Goal: Find specific page/section: Find specific page/section

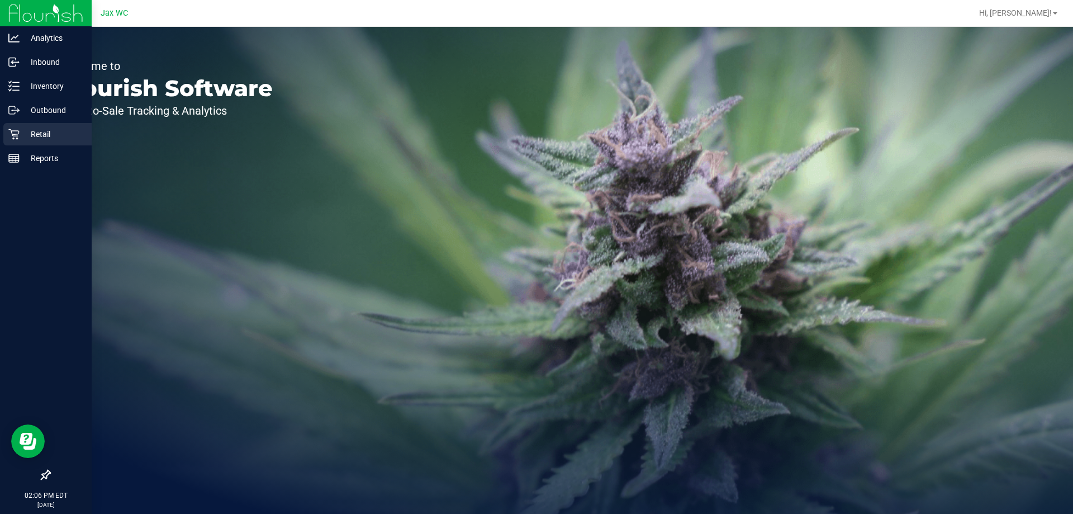
click at [34, 130] on p "Retail" at bounding box center [53, 133] width 67 height 13
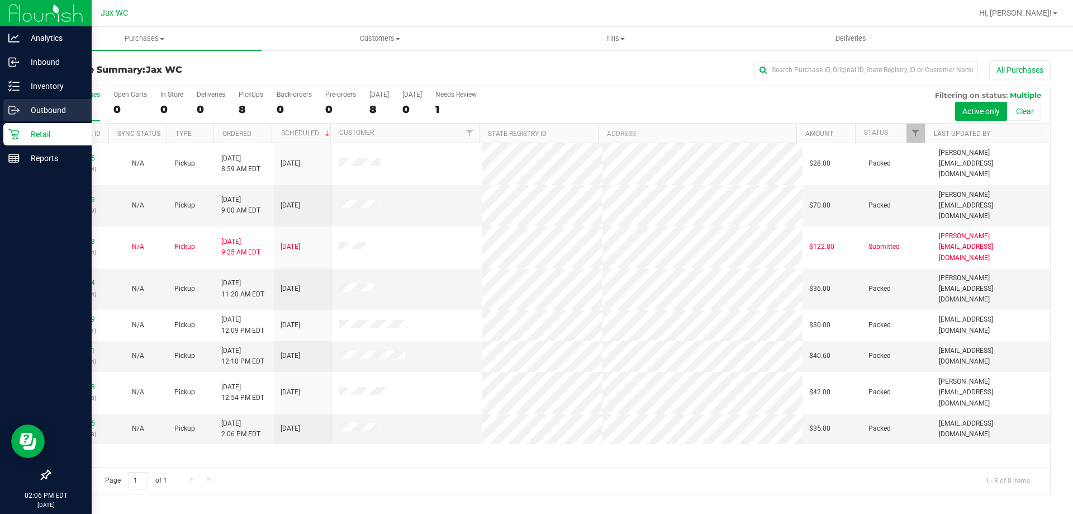
click at [44, 101] on div "Outbound" at bounding box center [47, 110] width 88 height 22
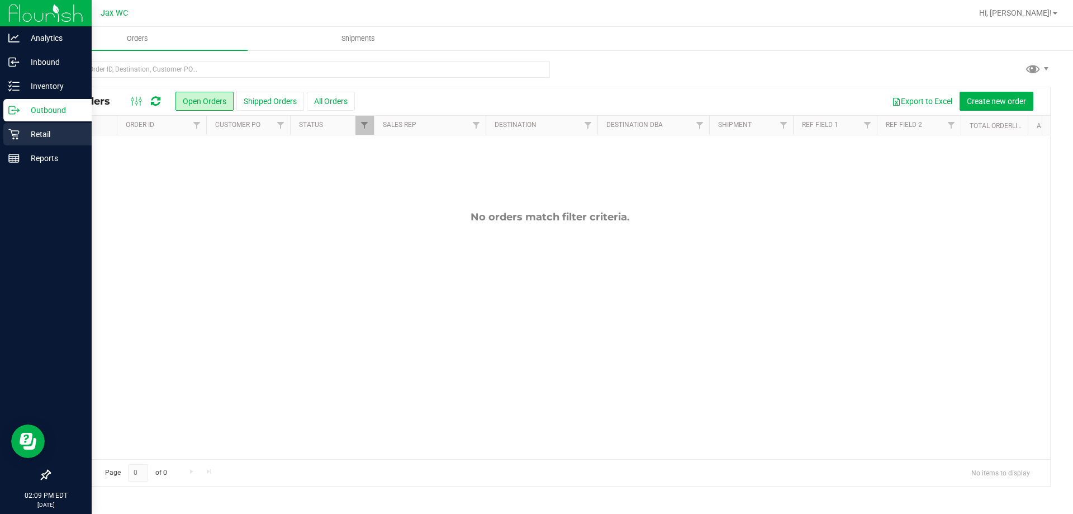
click at [20, 127] on p "Retail" at bounding box center [53, 133] width 67 height 13
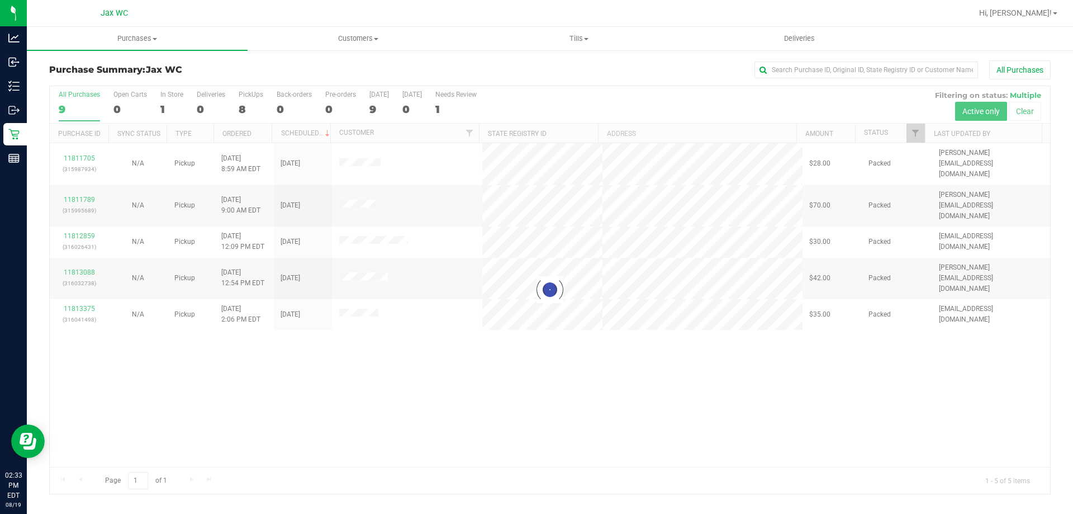
click at [84, 244] on div at bounding box center [550, 289] width 1000 height 407
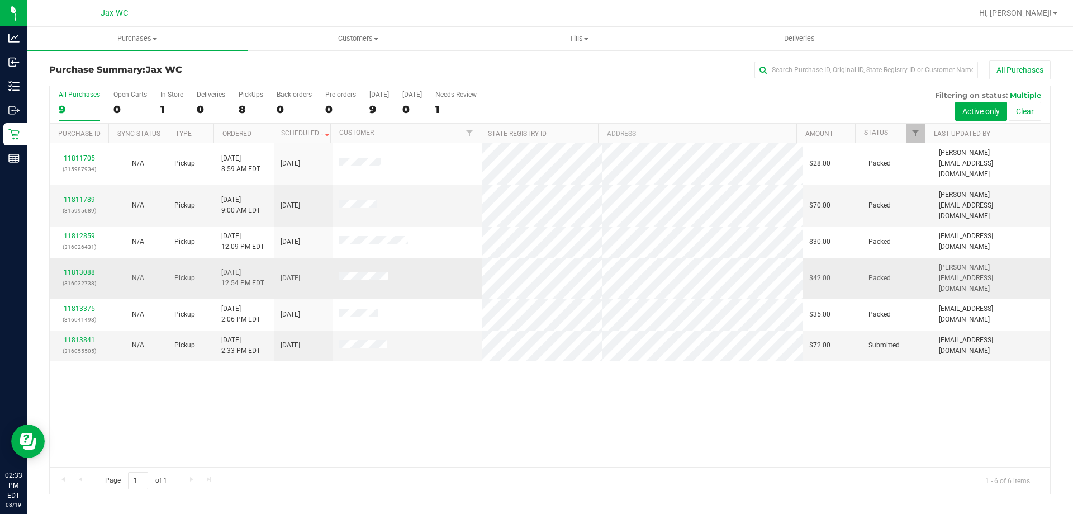
click at [83, 268] on link "11813088" at bounding box center [79, 272] width 31 height 8
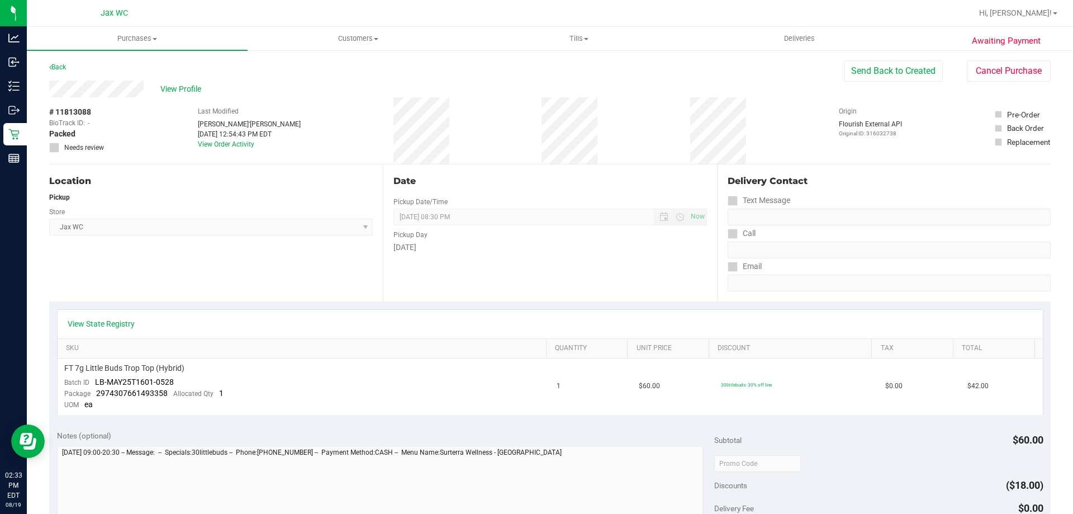
scroll to position [56, 0]
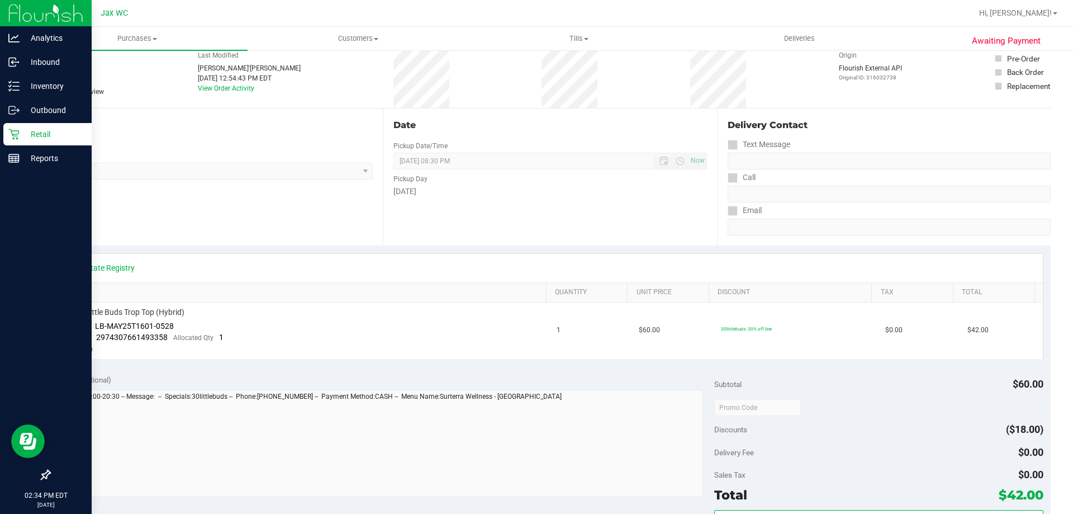
click at [6, 129] on div "Retail" at bounding box center [47, 134] width 88 height 22
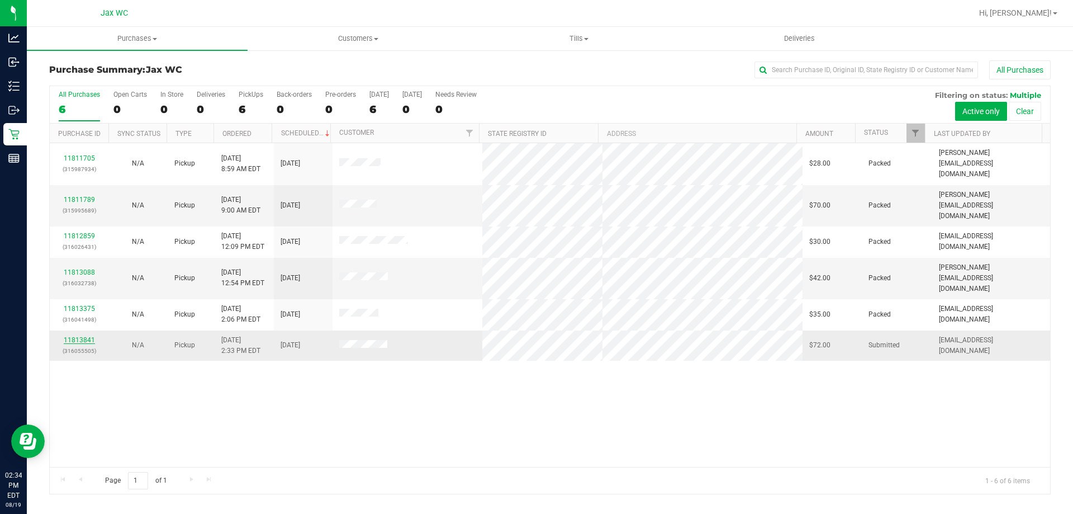
click at [79, 336] on link "11813841" at bounding box center [79, 340] width 31 height 8
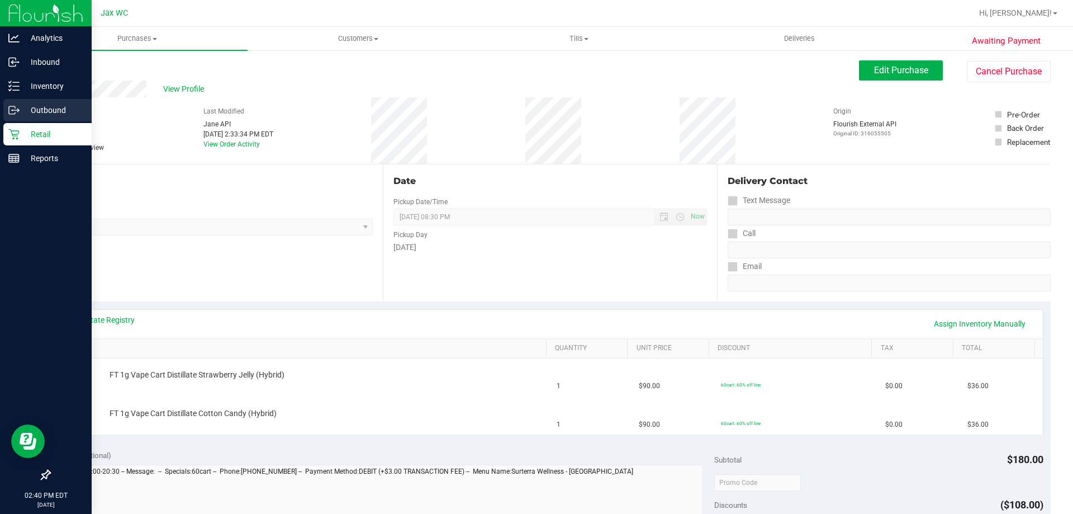
click at [41, 121] on div "Outbound" at bounding box center [47, 110] width 88 height 22
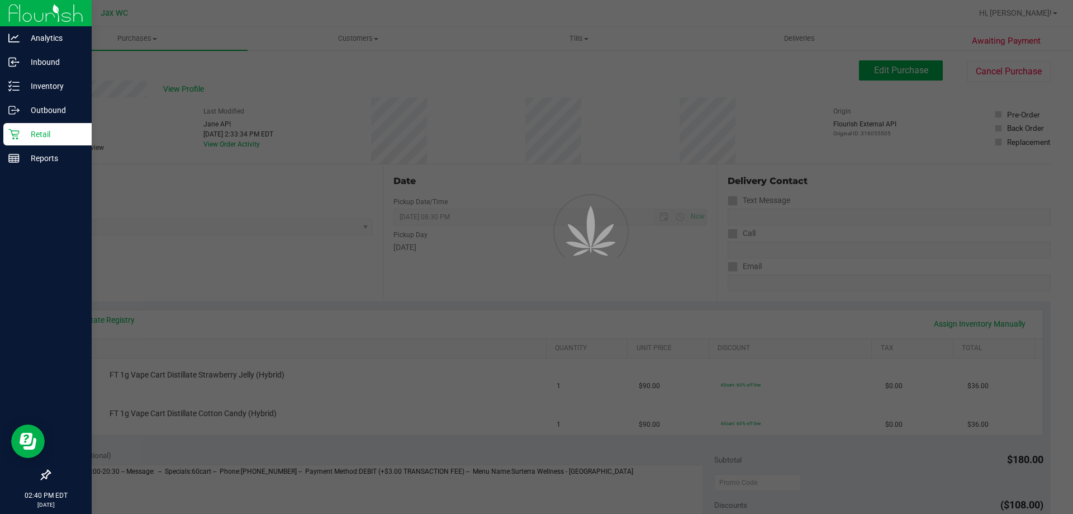
click at [44, 131] on p "Retail" at bounding box center [53, 133] width 67 height 13
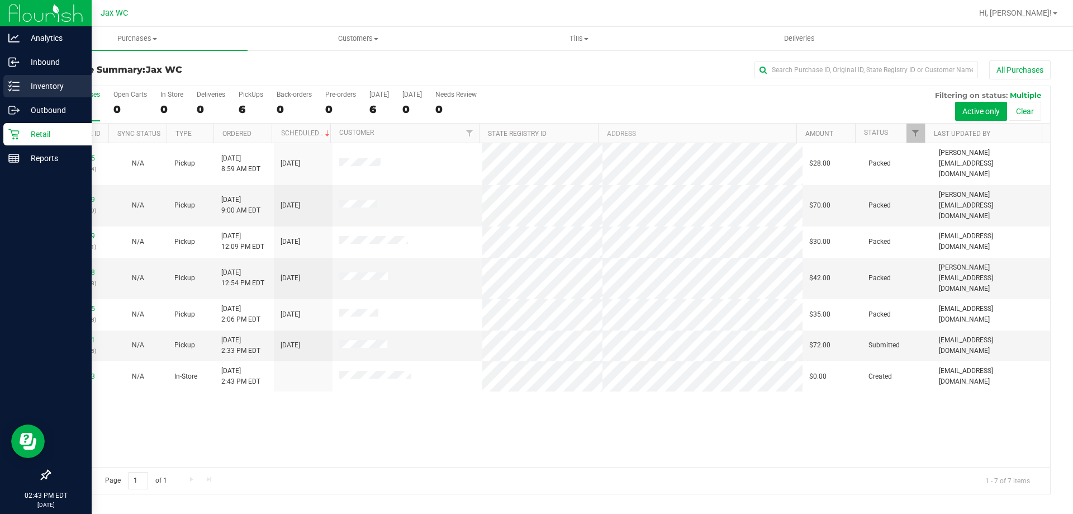
click at [12, 82] on icon at bounding box center [13, 85] width 11 height 11
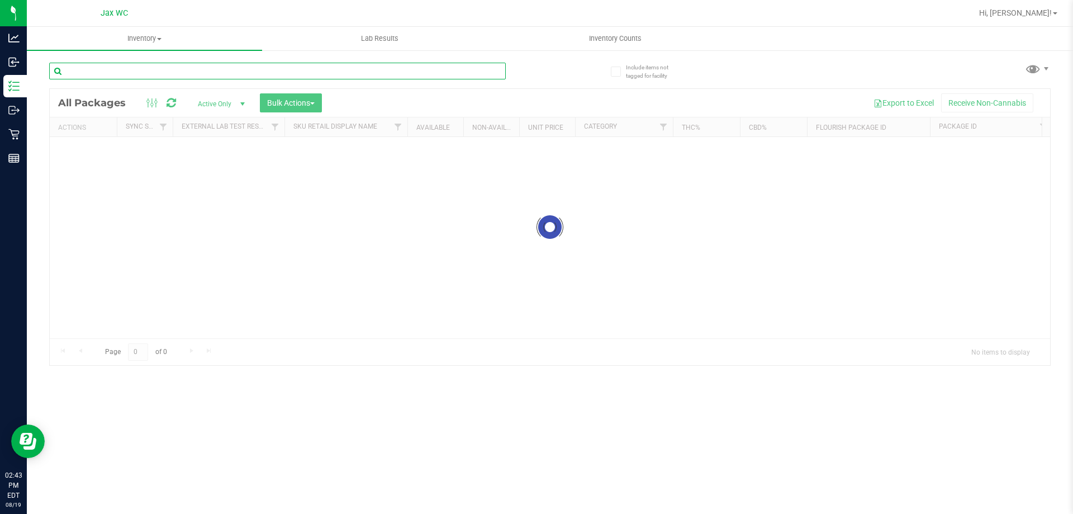
click at [166, 72] on div "Inventory All packages All inventory Waste log Create inventory Lab Results Inv…" at bounding box center [550, 270] width 1046 height 487
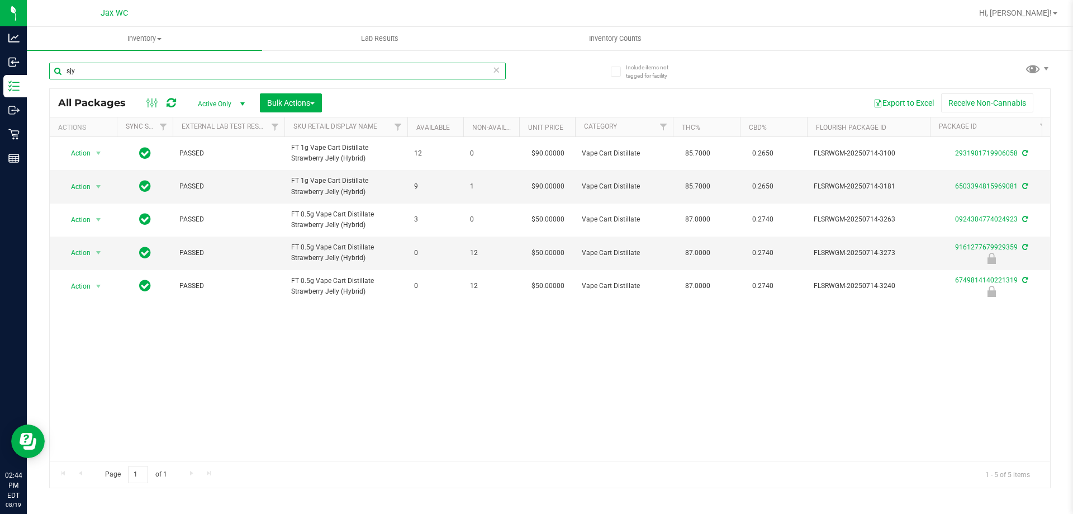
type input "sjy"
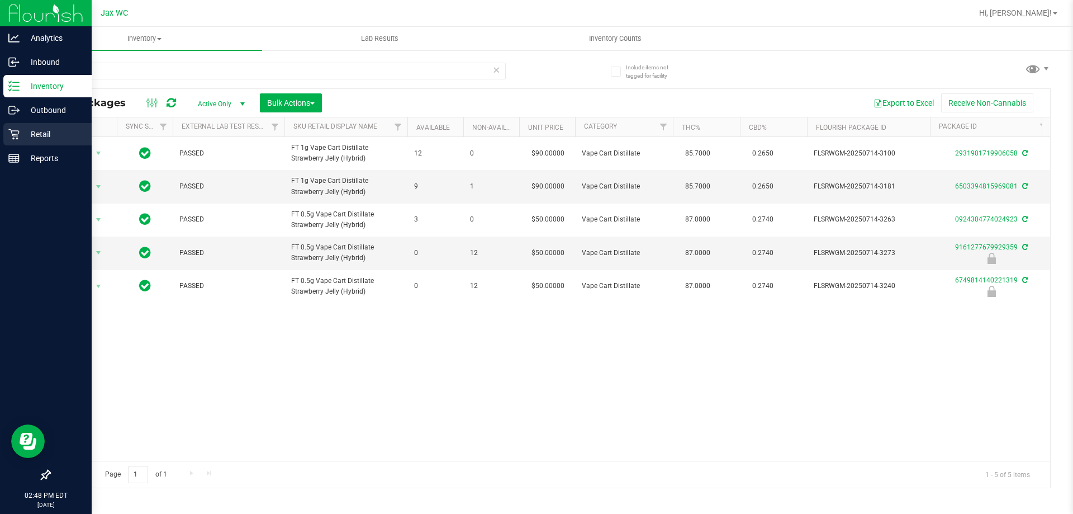
click at [21, 135] on p "Retail" at bounding box center [53, 133] width 67 height 13
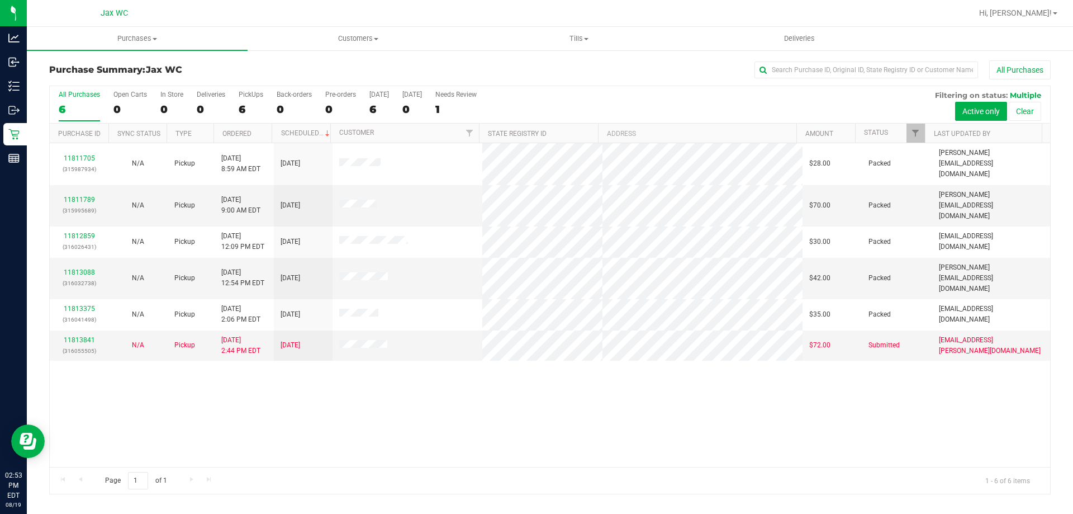
click at [108, 421] on div "11811705 (315987934) N/A Pickup 8/19/2025 8:59 AM EDT 8/19/2025 $28.00 Packed j…" at bounding box center [550, 305] width 1000 height 324
click at [88, 335] on div "11813841 (316055505)" at bounding box center [78, 345] width 45 height 21
click at [89, 335] on div "11813841 (316055505)" at bounding box center [78, 345] width 45 height 21
click at [89, 336] on link "11813841" at bounding box center [79, 340] width 31 height 8
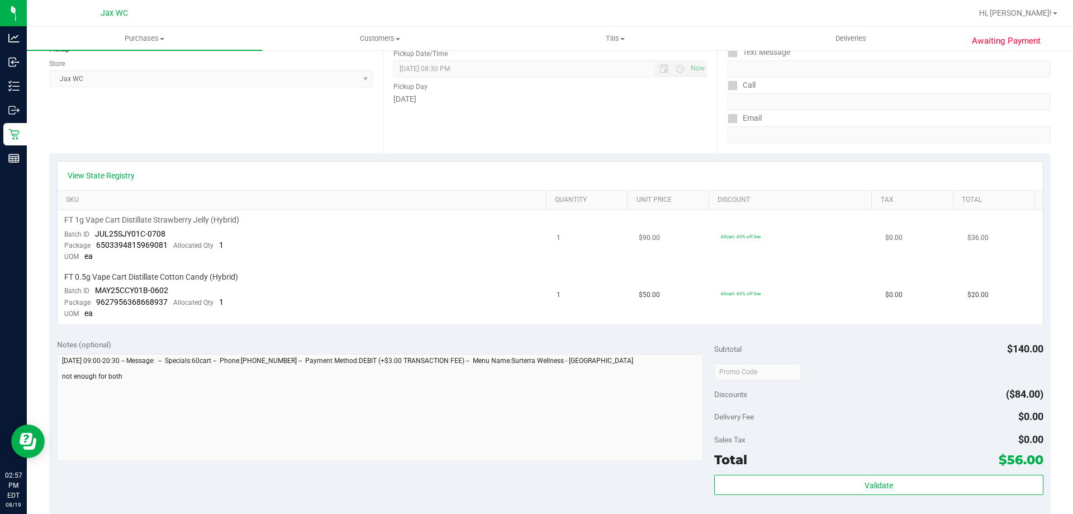
scroll to position [168, 0]
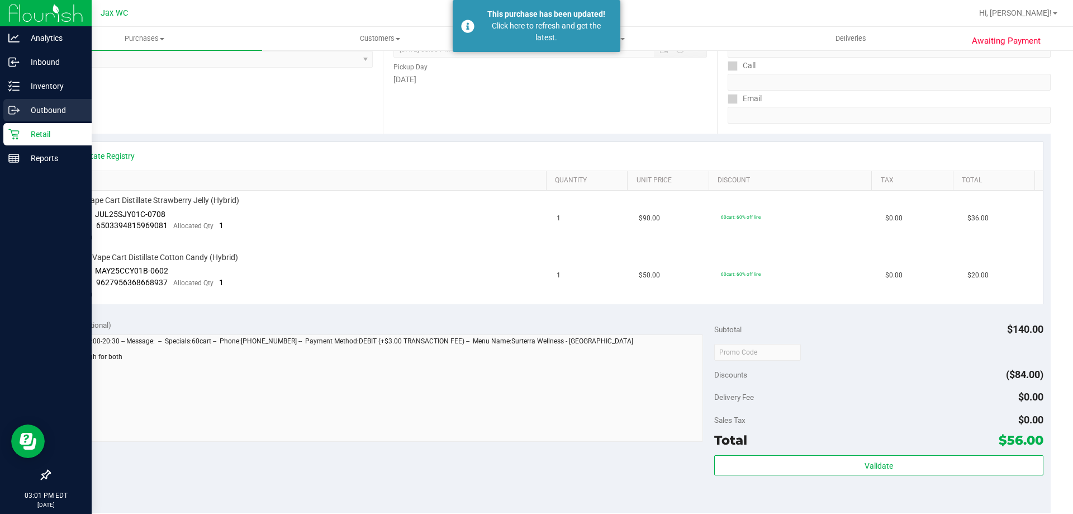
click at [65, 121] on div "Outbound" at bounding box center [47, 110] width 88 height 22
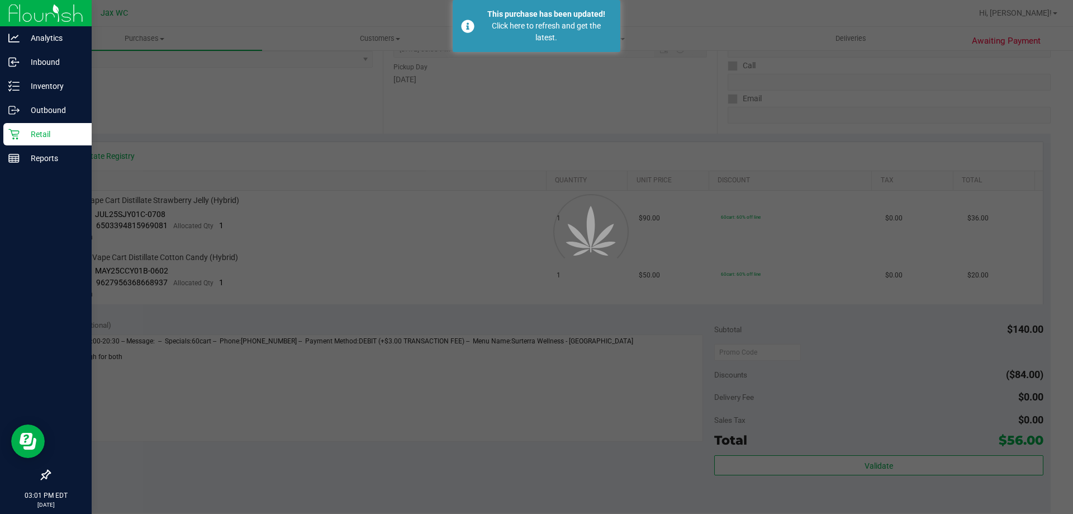
click at [70, 133] on p "Retail" at bounding box center [53, 133] width 67 height 13
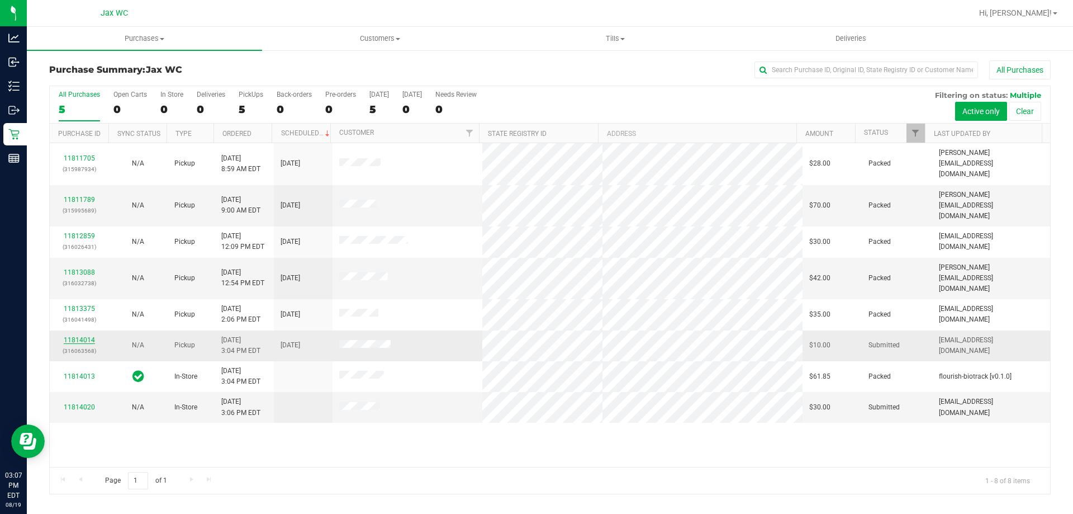
click at [74, 336] on link "11814014" at bounding box center [79, 340] width 31 height 8
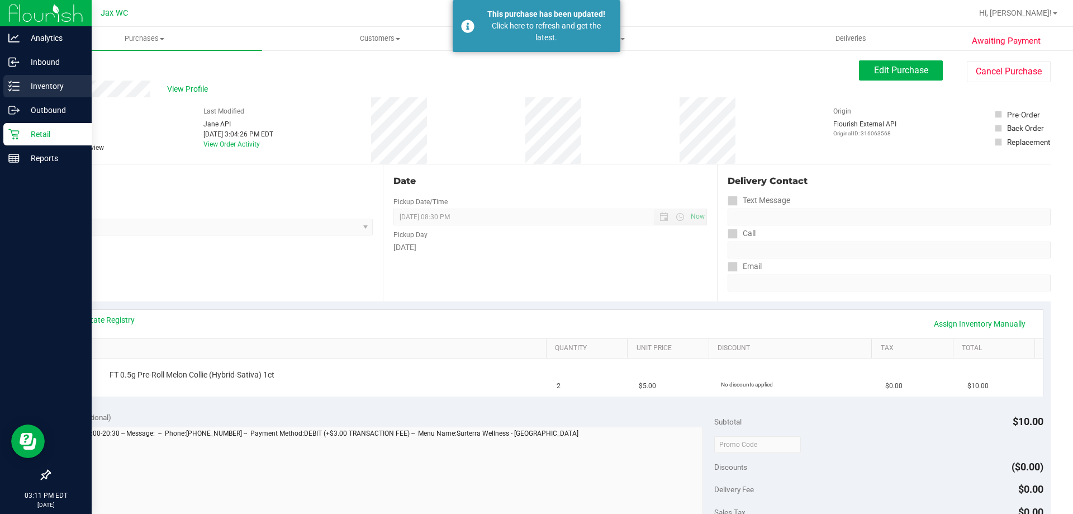
click at [23, 83] on p "Inventory" at bounding box center [53, 85] width 67 height 13
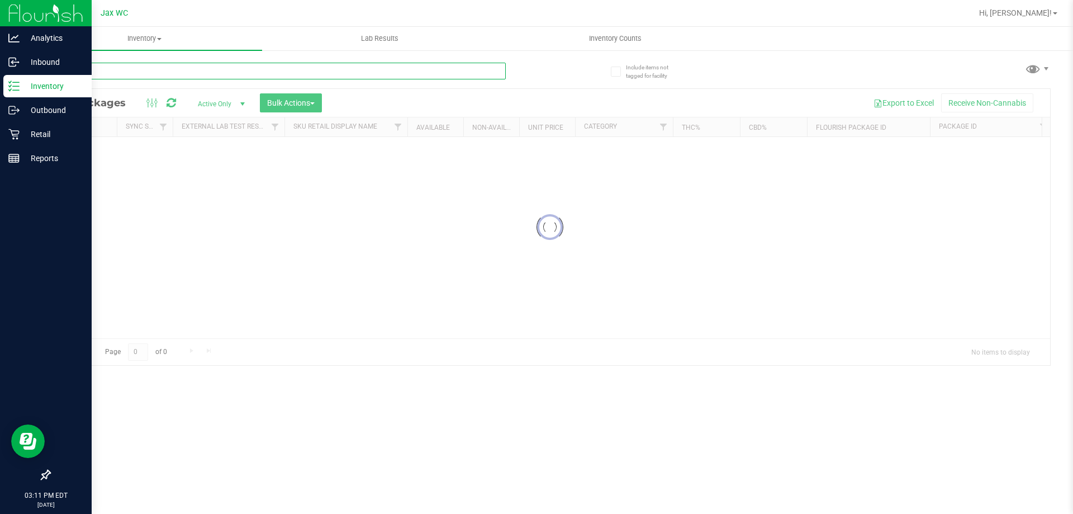
click at [177, 72] on div "Inventory All packages All inventory Waste log Create inventory Lab Results Inv…" at bounding box center [550, 270] width 1046 height 487
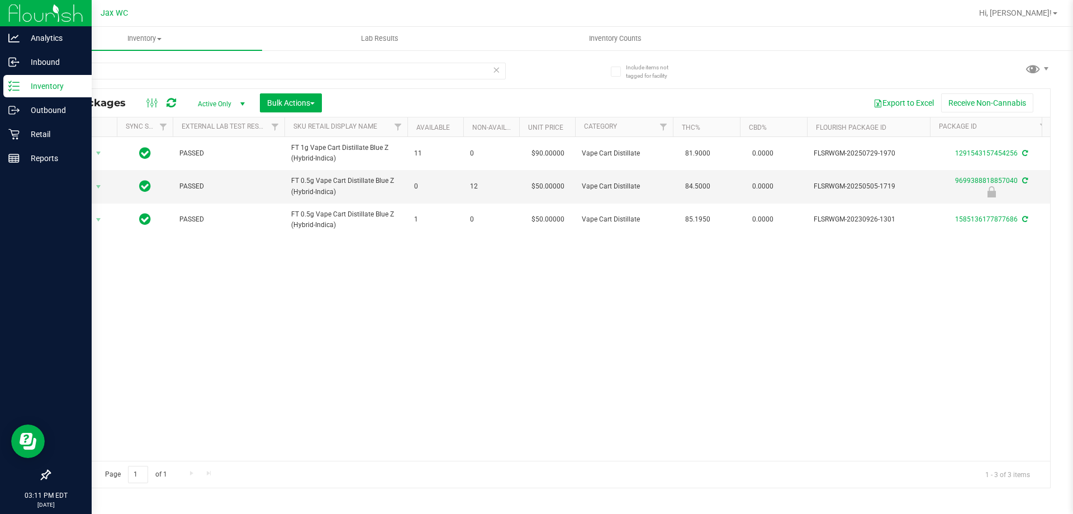
click at [156, 83] on div "bzk" at bounding box center [277, 76] width 457 height 26
click at [115, 72] on input "bzk" at bounding box center [277, 71] width 457 height 17
drag, startPoint x: 113, startPoint y: 70, endPoint x: 104, endPoint y: 68, distance: 8.8
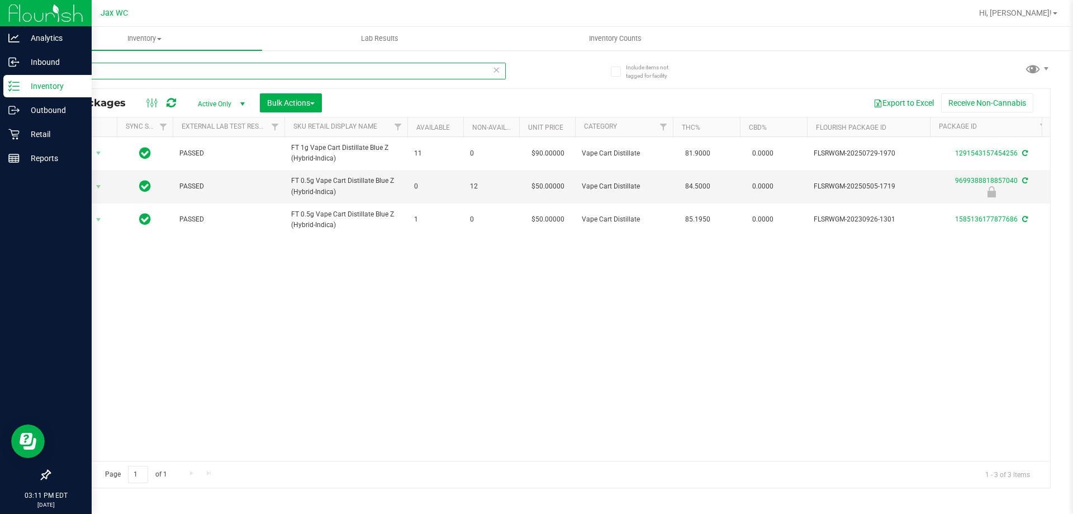
click at [112, 70] on input "bzk" at bounding box center [277, 71] width 457 height 17
click at [104, 68] on input "bzk" at bounding box center [277, 71] width 457 height 17
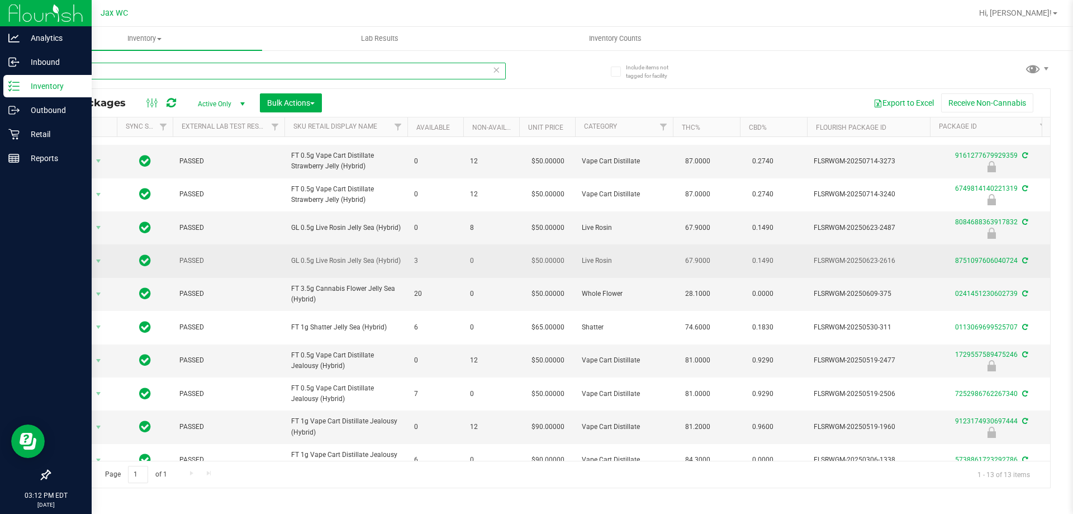
scroll to position [116, 0]
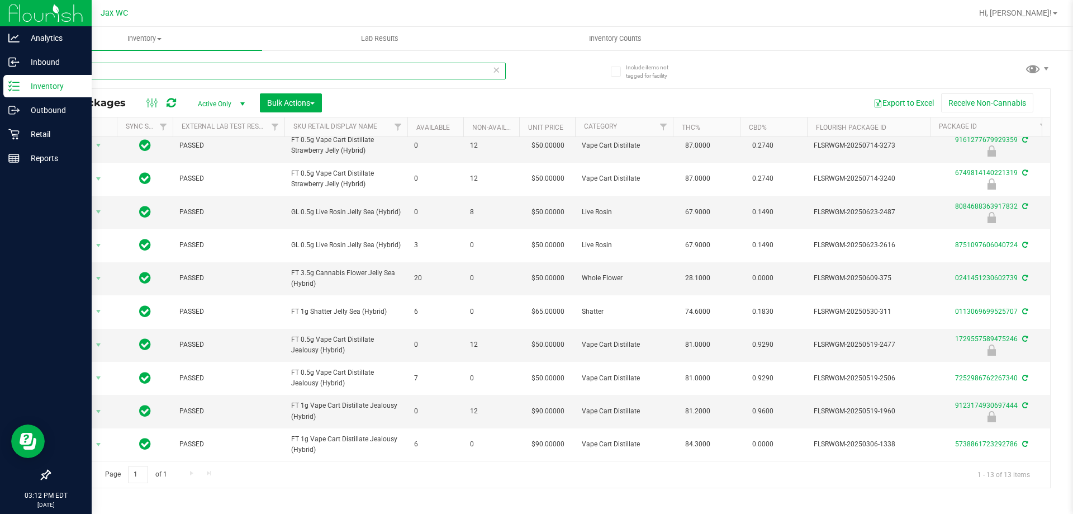
click at [103, 69] on input "jel" at bounding box center [277, 71] width 457 height 17
paste input "SEP23BZK03B-0926"
type input "SEP23BZK03B-0926"
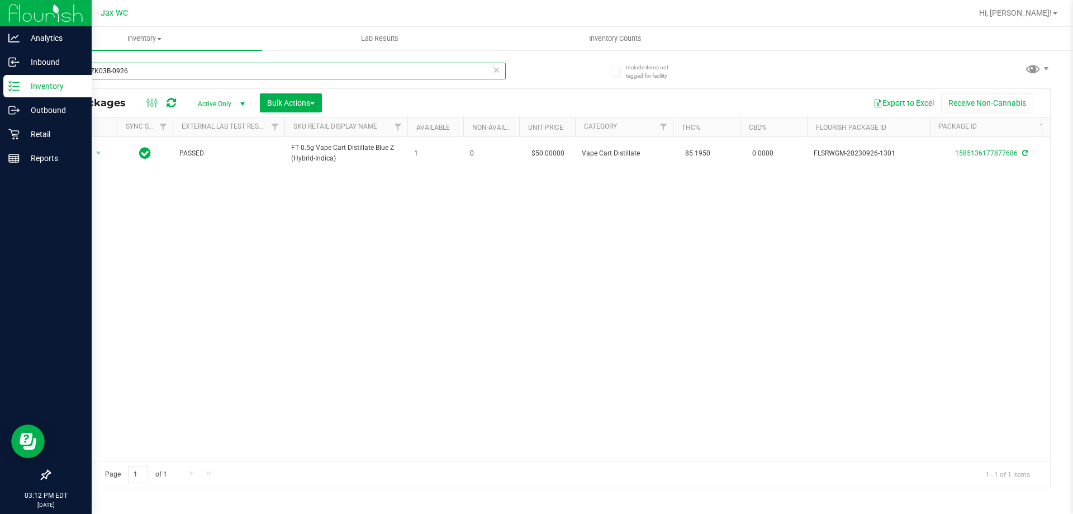
click at [147, 68] on input "SEP23BZK03B-0926" at bounding box center [277, 71] width 457 height 17
click at [148, 68] on input "SEP23BZK03B-0926" at bounding box center [277, 71] width 457 height 17
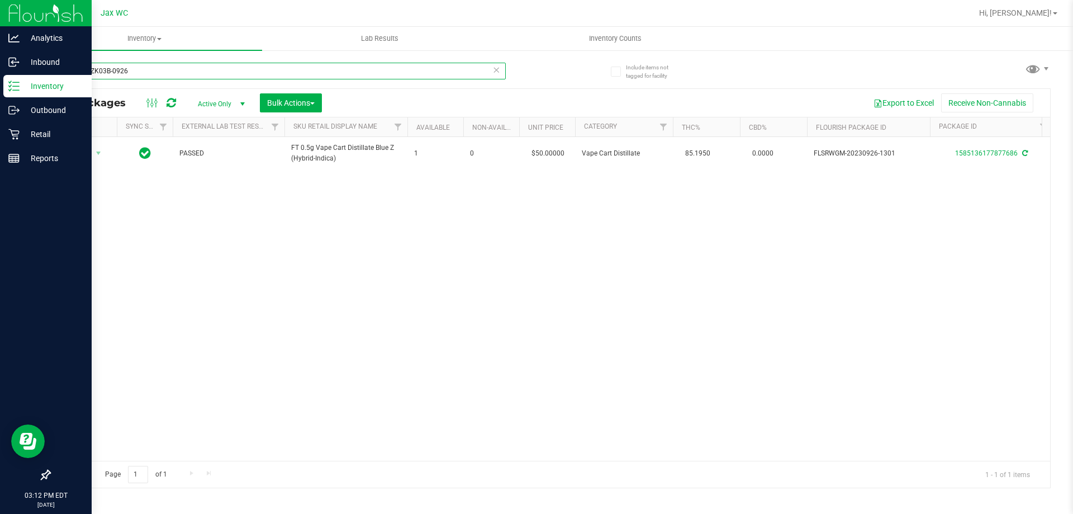
click at [148, 68] on input "SEP23BZK03B-0926" at bounding box center [277, 71] width 457 height 17
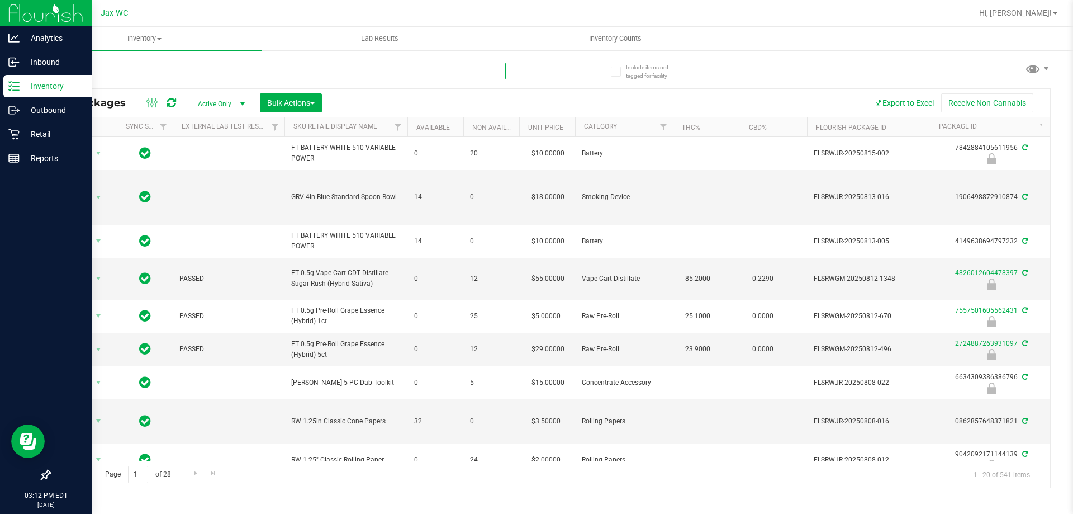
paste input "FEB25JEL02-0227"
type input "FEB25JEL02-0227"
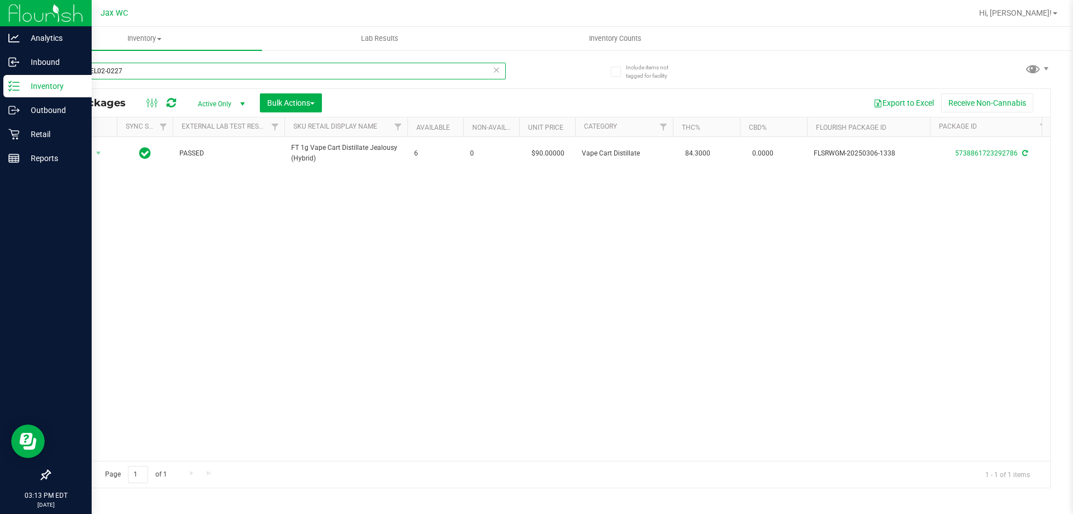
click at [149, 76] on input "FEB25JEL02-0227" at bounding box center [277, 71] width 457 height 17
click at [146, 74] on input "FEB25JEL02-0227" at bounding box center [277, 71] width 457 height 17
click at [148, 77] on input "FEB25JEL02-0227" at bounding box center [277, 71] width 457 height 17
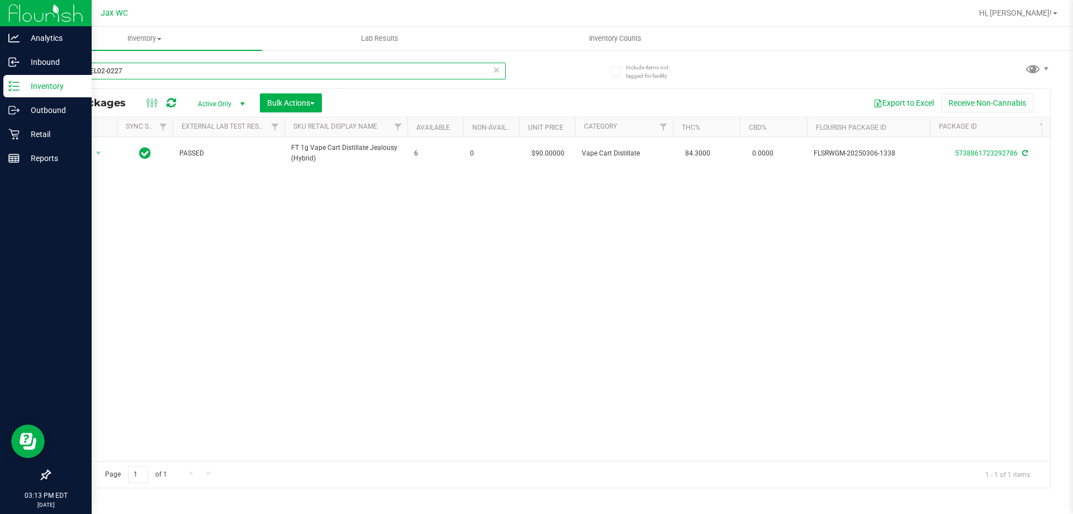
click at [148, 75] on input "FEB25JEL02-0227" at bounding box center [277, 71] width 457 height 17
click at [146, 73] on input "FEB25JEL02-0227" at bounding box center [277, 71] width 457 height 17
click at [149, 72] on input "FEB25JEL02-0227" at bounding box center [277, 71] width 457 height 17
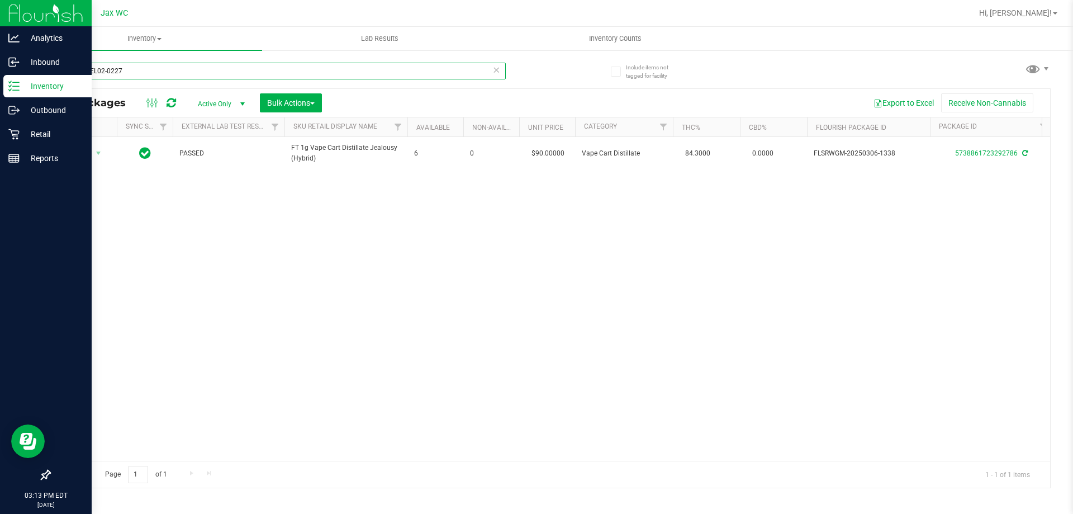
click at [148, 71] on input "FEB25JEL02-0227" at bounding box center [277, 71] width 457 height 17
click at [30, 145] on div "Retail" at bounding box center [47, 134] width 88 height 22
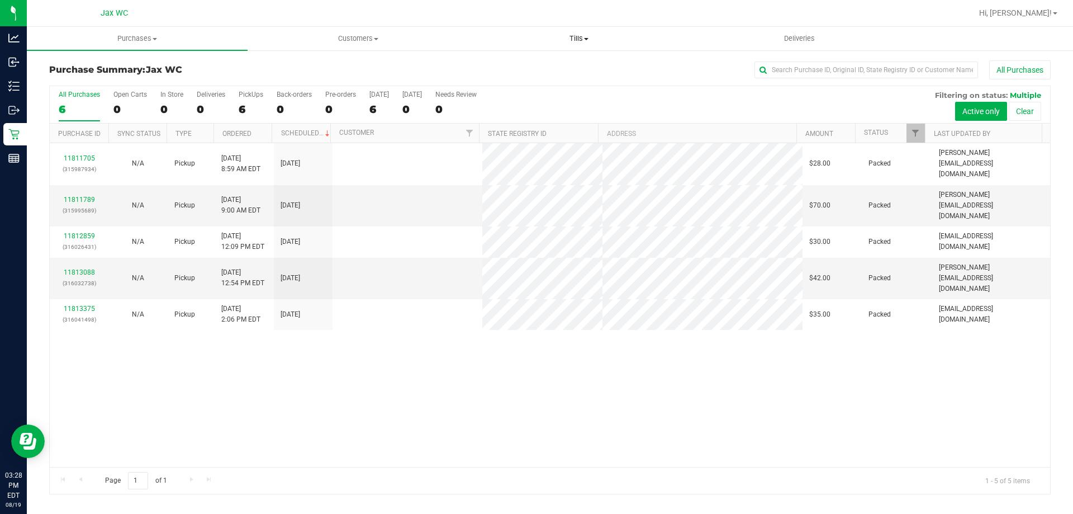
click at [581, 35] on span "Tills" at bounding box center [579, 39] width 220 height 10
click at [530, 66] on span "Manage tills" at bounding box center [505, 67] width 75 height 9
